Goal: Check status: Check status

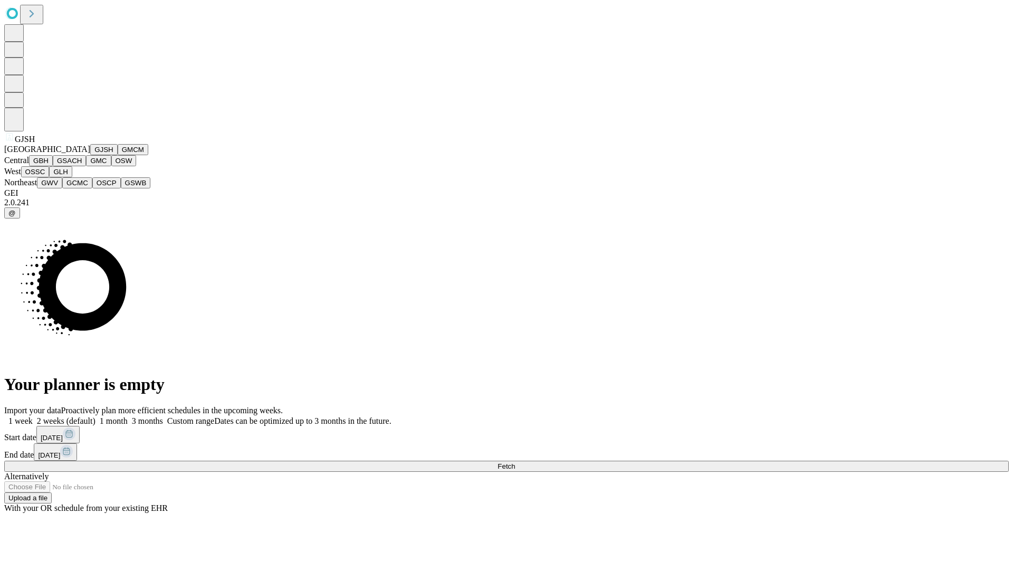
click at [90, 155] on button "GJSH" at bounding box center [103, 149] width 27 height 11
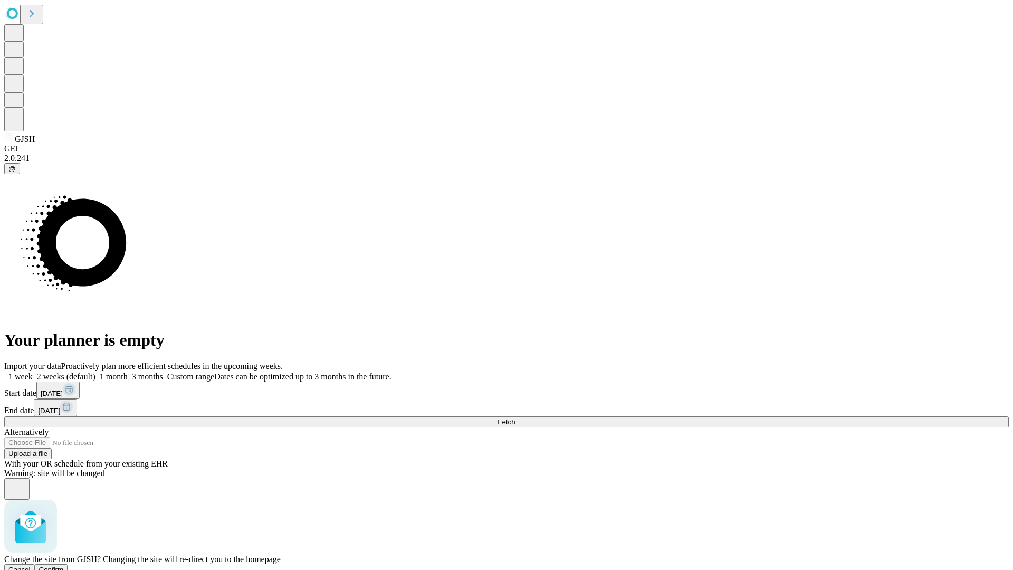
click at [64, 566] on span "Confirm" at bounding box center [51, 570] width 25 height 8
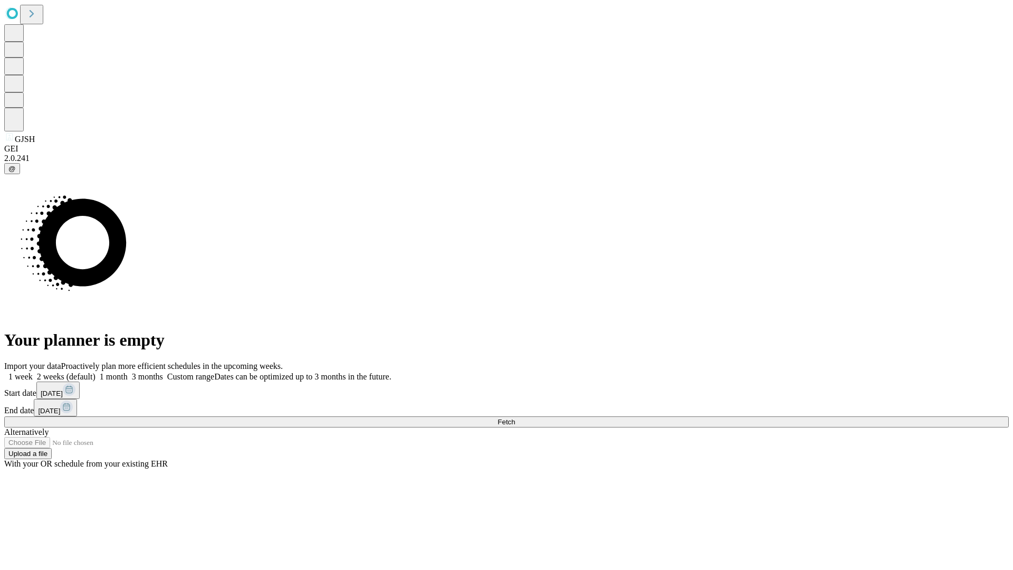
click at [128, 372] on label "1 month" at bounding box center [112, 376] width 32 height 9
click at [515, 418] on span "Fetch" at bounding box center [506, 422] width 17 height 8
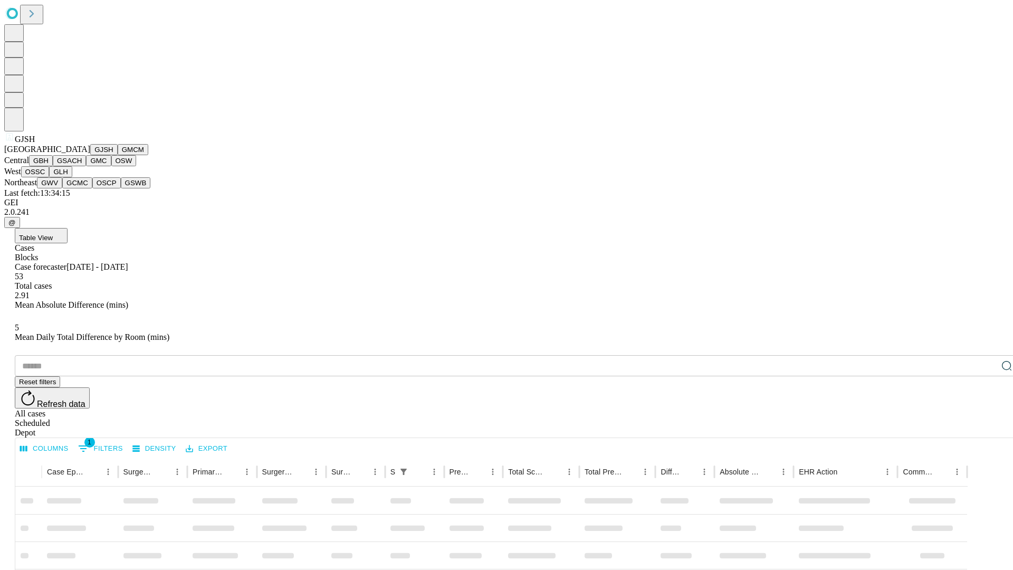
click at [118, 155] on button "GMCM" at bounding box center [133, 149] width 31 height 11
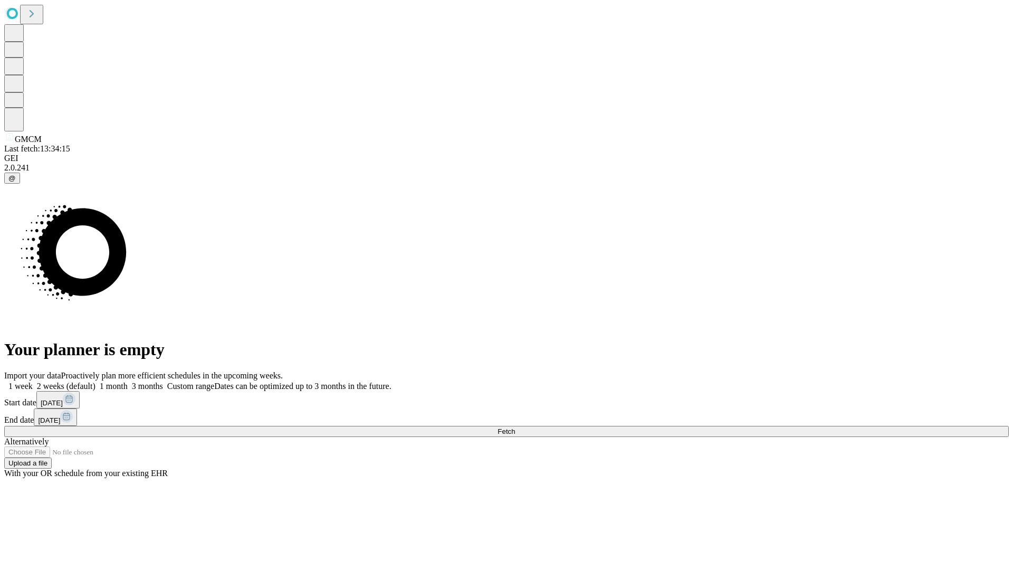
click at [515, 427] on span "Fetch" at bounding box center [506, 431] width 17 height 8
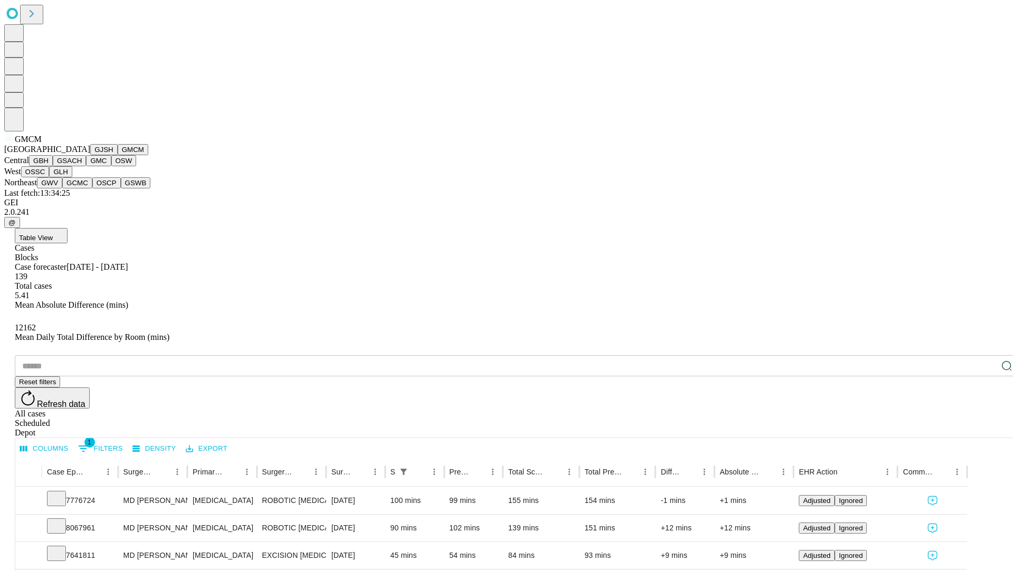
click at [53, 166] on button "GBH" at bounding box center [41, 160] width 24 height 11
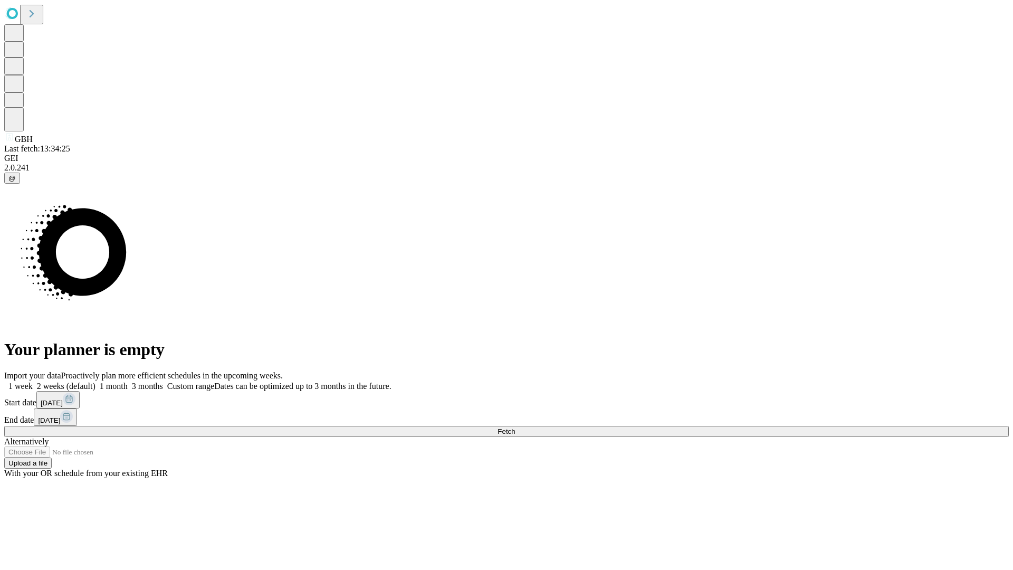
click at [128, 382] on label "1 month" at bounding box center [112, 386] width 32 height 9
click at [515, 427] on span "Fetch" at bounding box center [506, 431] width 17 height 8
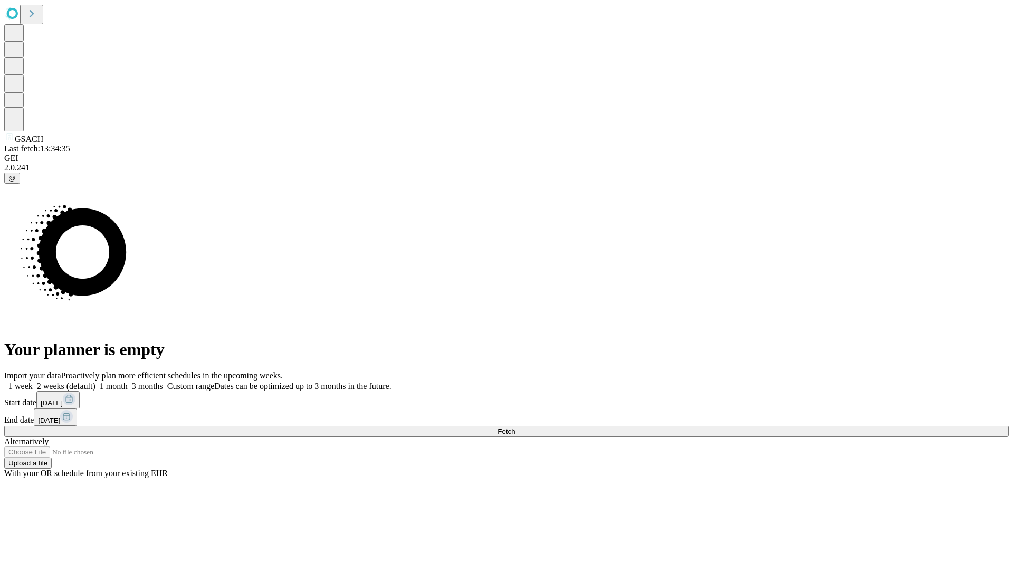
click at [128, 382] on label "1 month" at bounding box center [112, 386] width 32 height 9
click at [515, 427] on span "Fetch" at bounding box center [506, 431] width 17 height 8
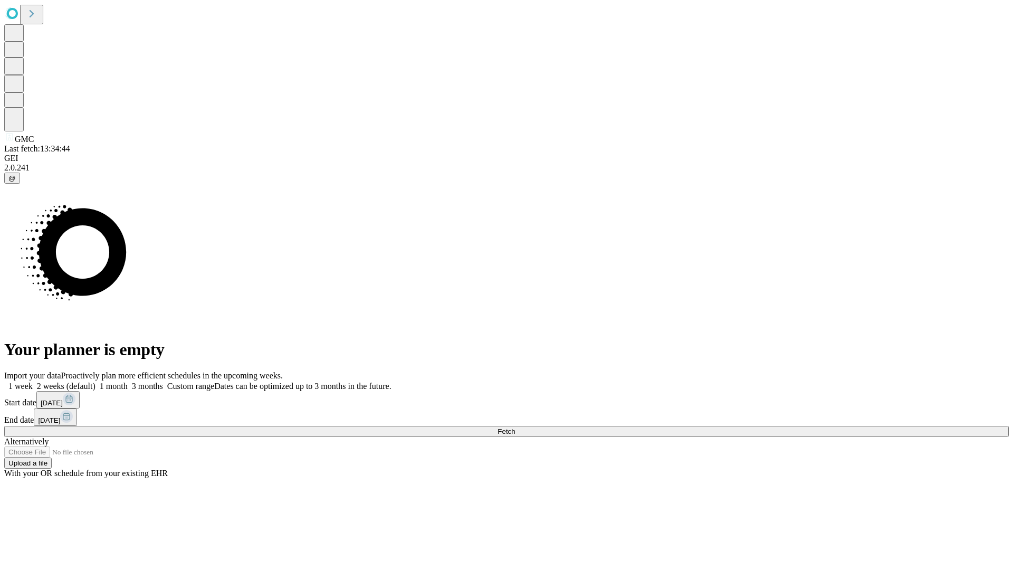
click at [515, 427] on span "Fetch" at bounding box center [506, 431] width 17 height 8
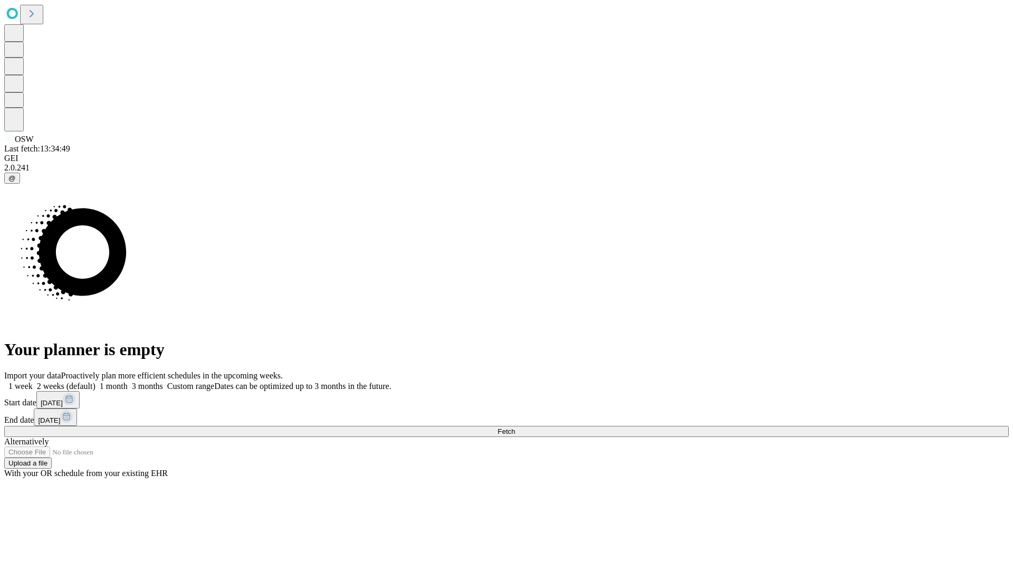
click at [515, 427] on span "Fetch" at bounding box center [506, 431] width 17 height 8
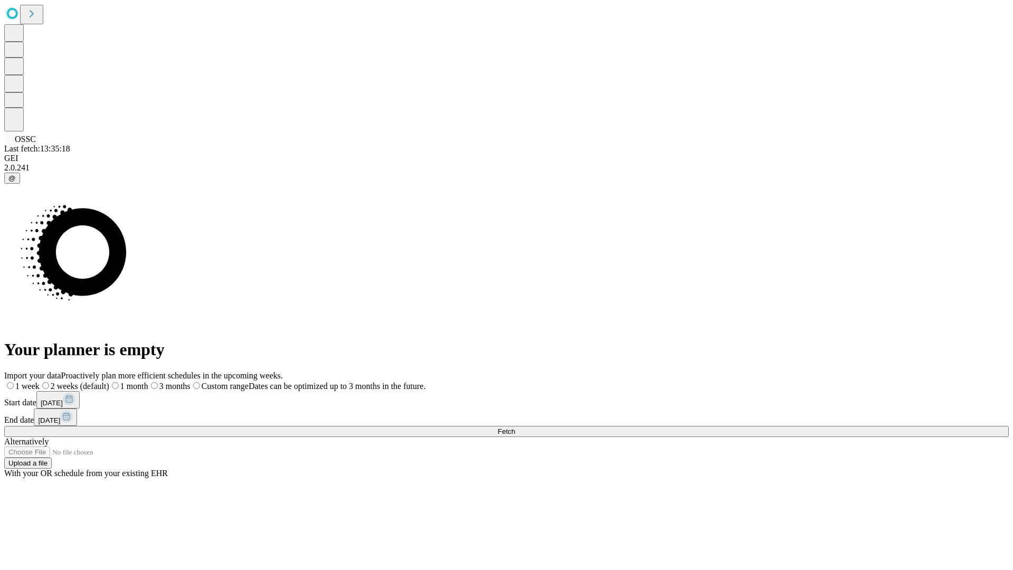
click at [148, 382] on label "1 month" at bounding box center [128, 386] width 39 height 9
click at [515, 427] on span "Fetch" at bounding box center [506, 431] width 17 height 8
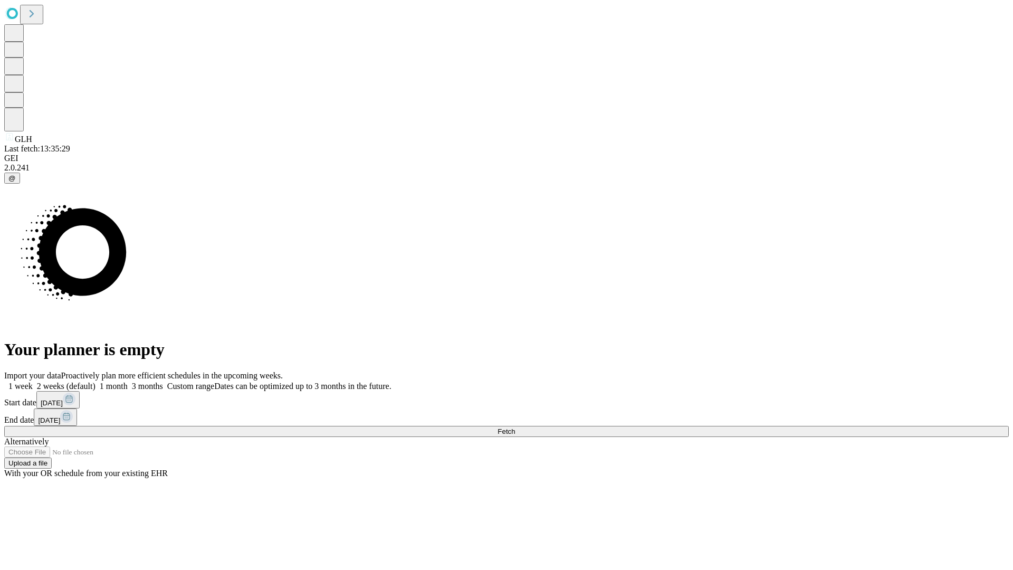
click at [128, 382] on label "1 month" at bounding box center [112, 386] width 32 height 9
click at [515, 427] on span "Fetch" at bounding box center [506, 431] width 17 height 8
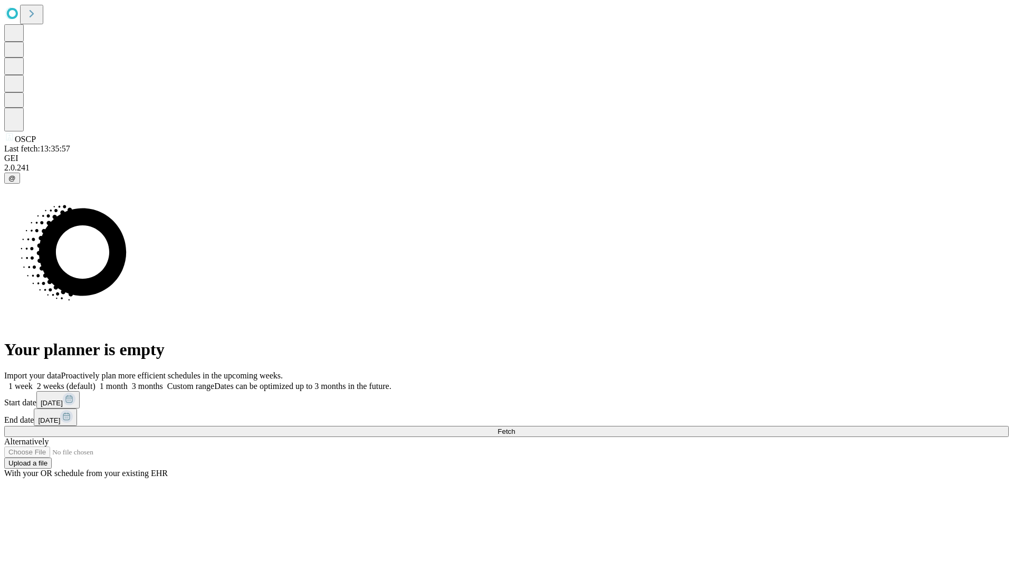
click at [128, 382] on label "1 month" at bounding box center [112, 386] width 32 height 9
click at [515, 427] on span "Fetch" at bounding box center [506, 431] width 17 height 8
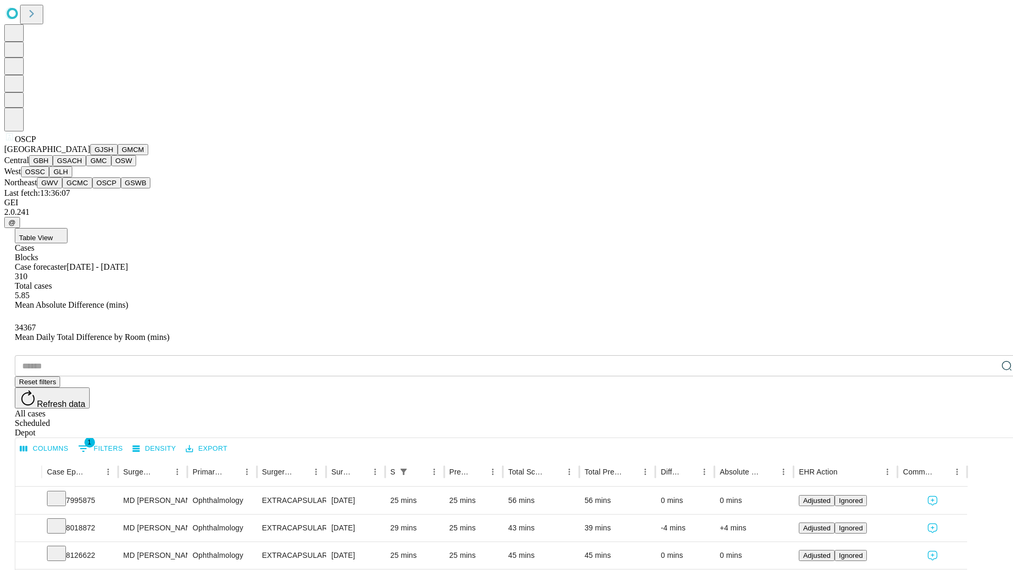
click at [121, 188] on button "GSWB" at bounding box center [136, 182] width 30 height 11
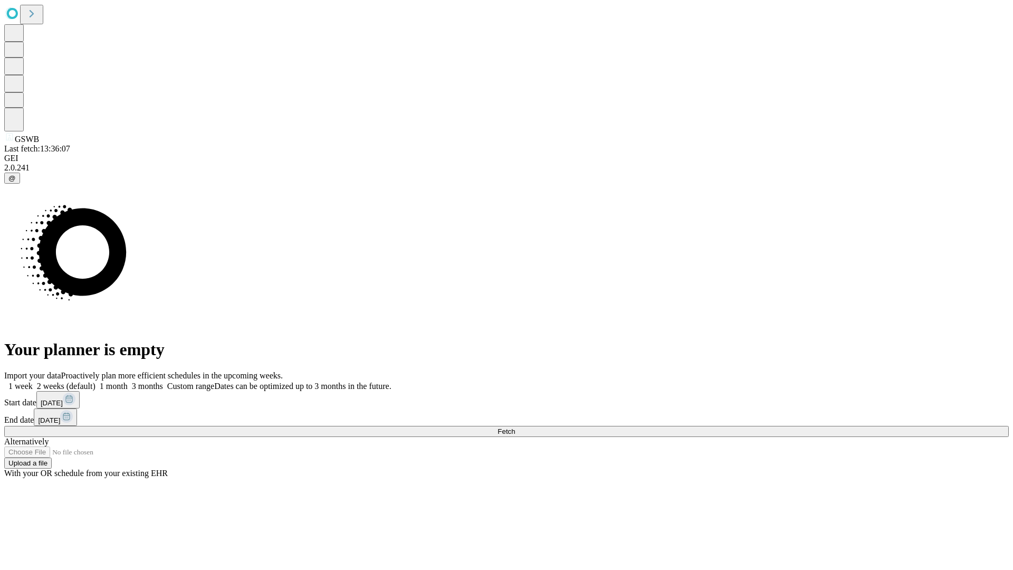
click at [128, 382] on label "1 month" at bounding box center [112, 386] width 32 height 9
click at [515, 427] on span "Fetch" at bounding box center [506, 431] width 17 height 8
